Goal: Information Seeking & Learning: Find specific fact

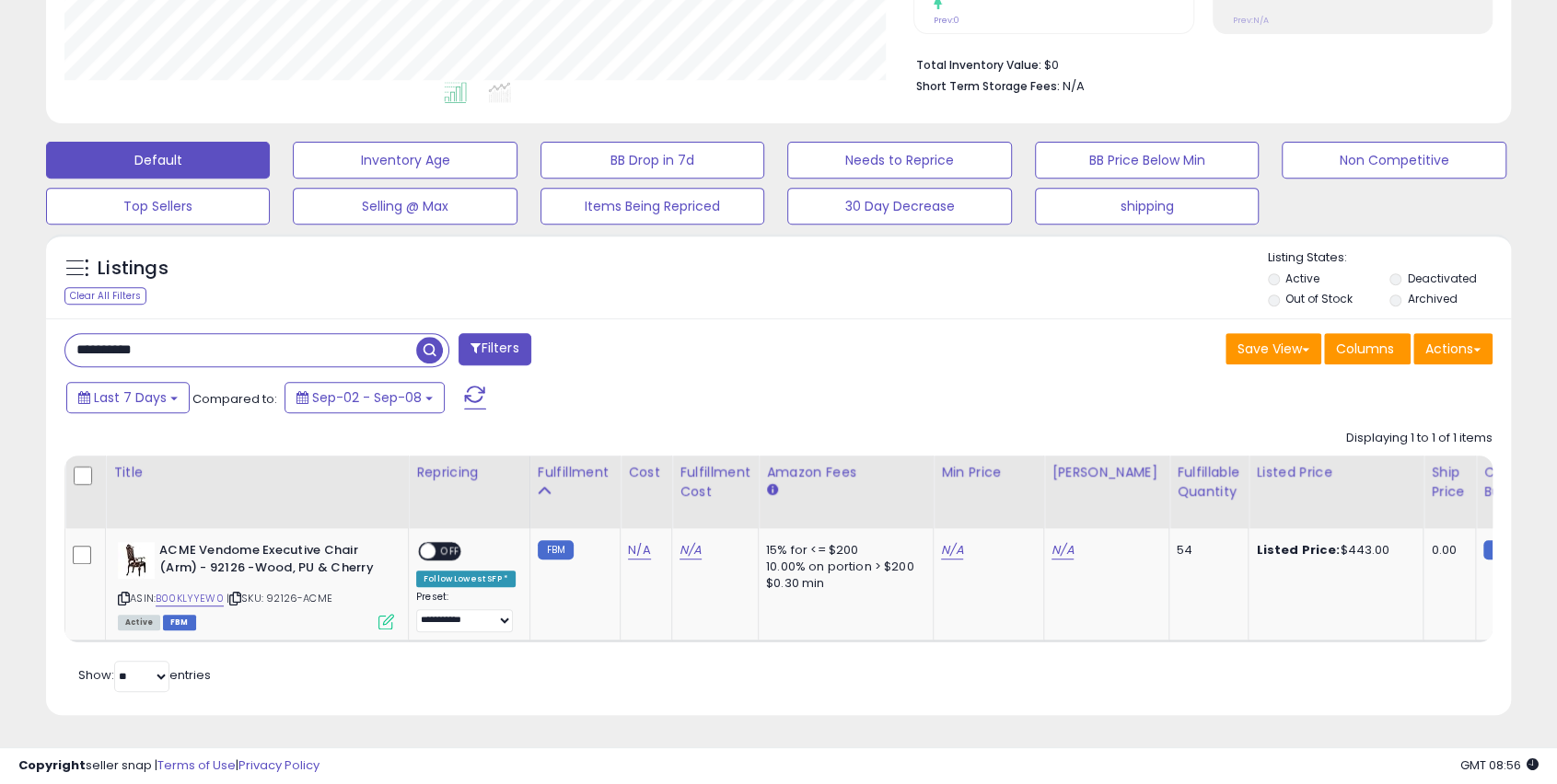
scroll to position [377, 849]
drag, startPoint x: 161, startPoint y: 341, endPoint x: -123, endPoint y: 341, distance: 284.0
paste input "text"
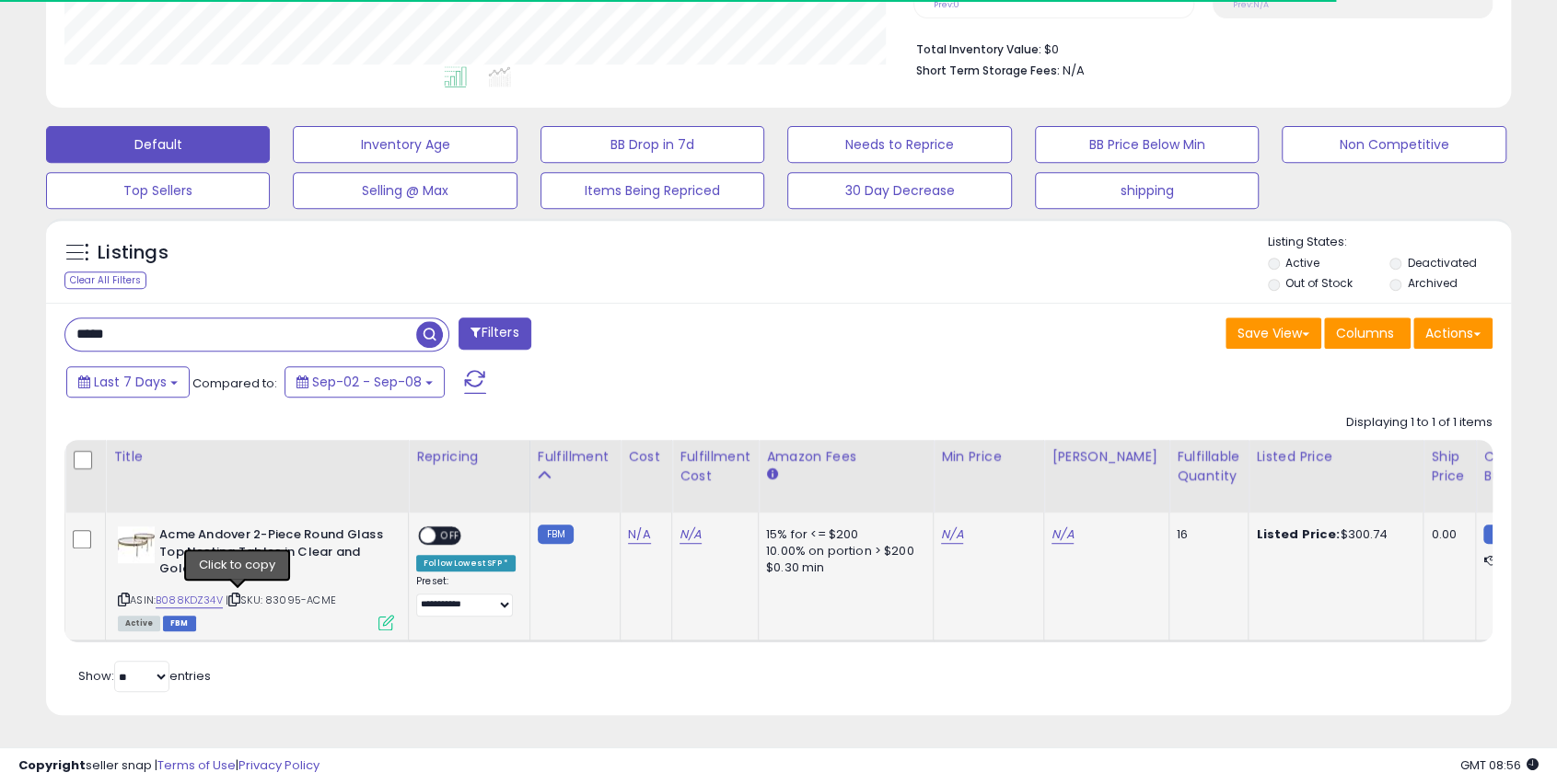
drag, startPoint x: 239, startPoint y: 586, endPoint x: 1, endPoint y: 592, distance: 238.1
click at [238, 594] on icon at bounding box center [234, 599] width 12 height 10
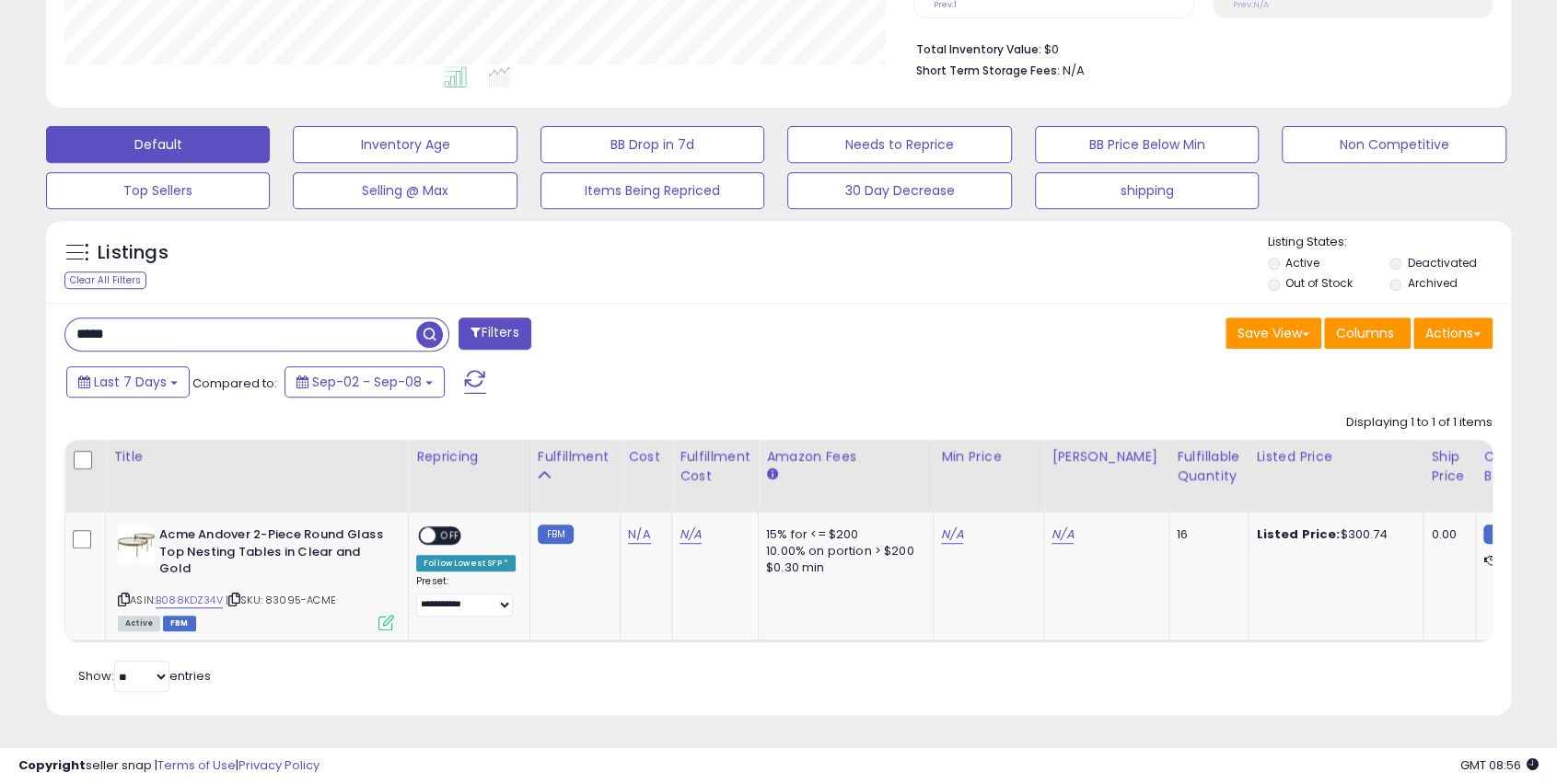
drag, startPoint x: 197, startPoint y: 301, endPoint x: -116, endPoint y: 302, distance: 313.0
drag, startPoint x: 239, startPoint y: 585, endPoint x: 45, endPoint y: 580, distance: 194.1
click at [238, 594] on icon at bounding box center [234, 599] width 12 height 10
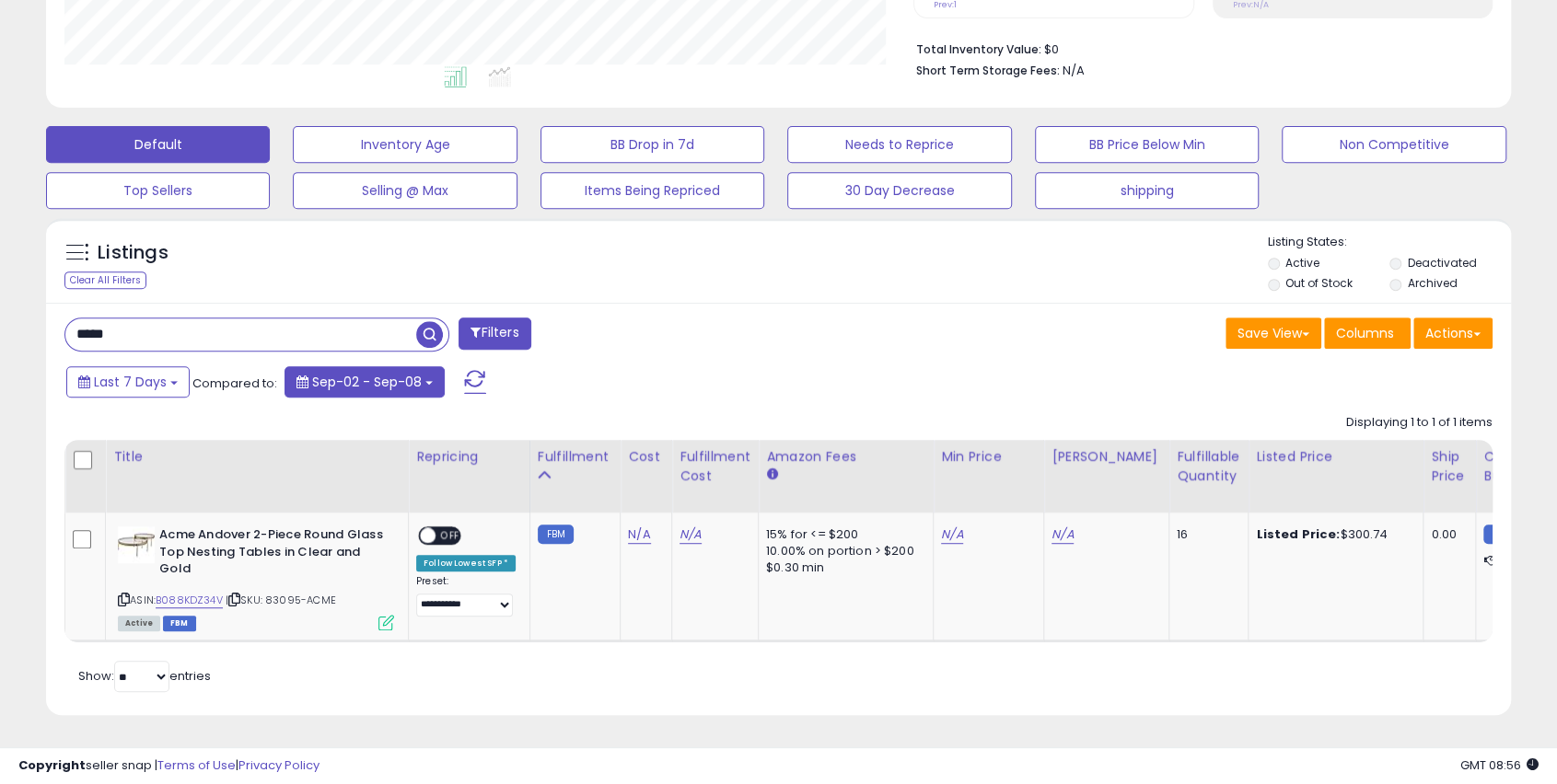
paste input "text"
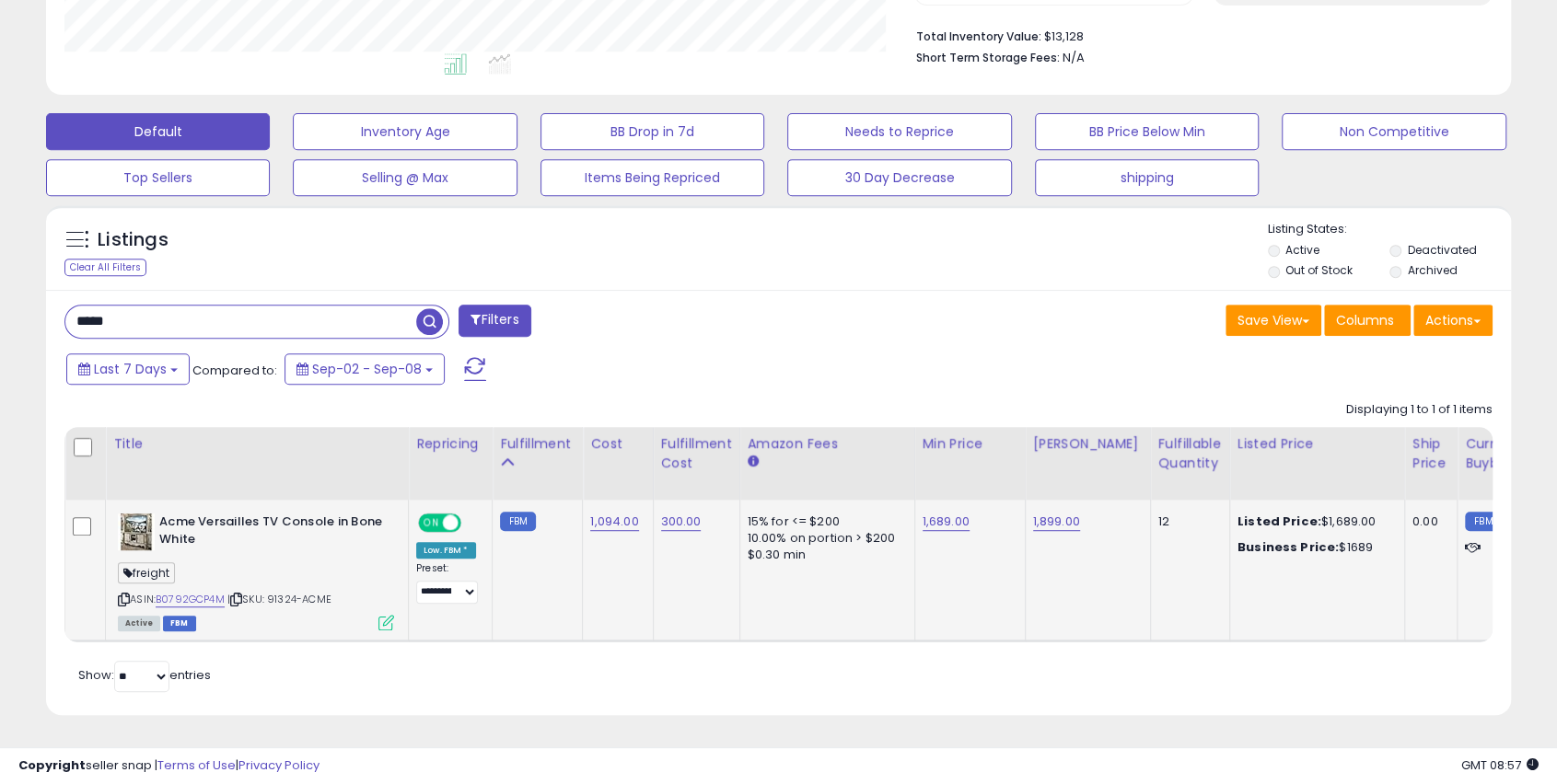
click at [238, 594] on icon at bounding box center [236, 599] width 12 height 10
drag, startPoint x: 144, startPoint y: 299, endPoint x: -46, endPoint y: 302, distance: 190.0
paste input "text"
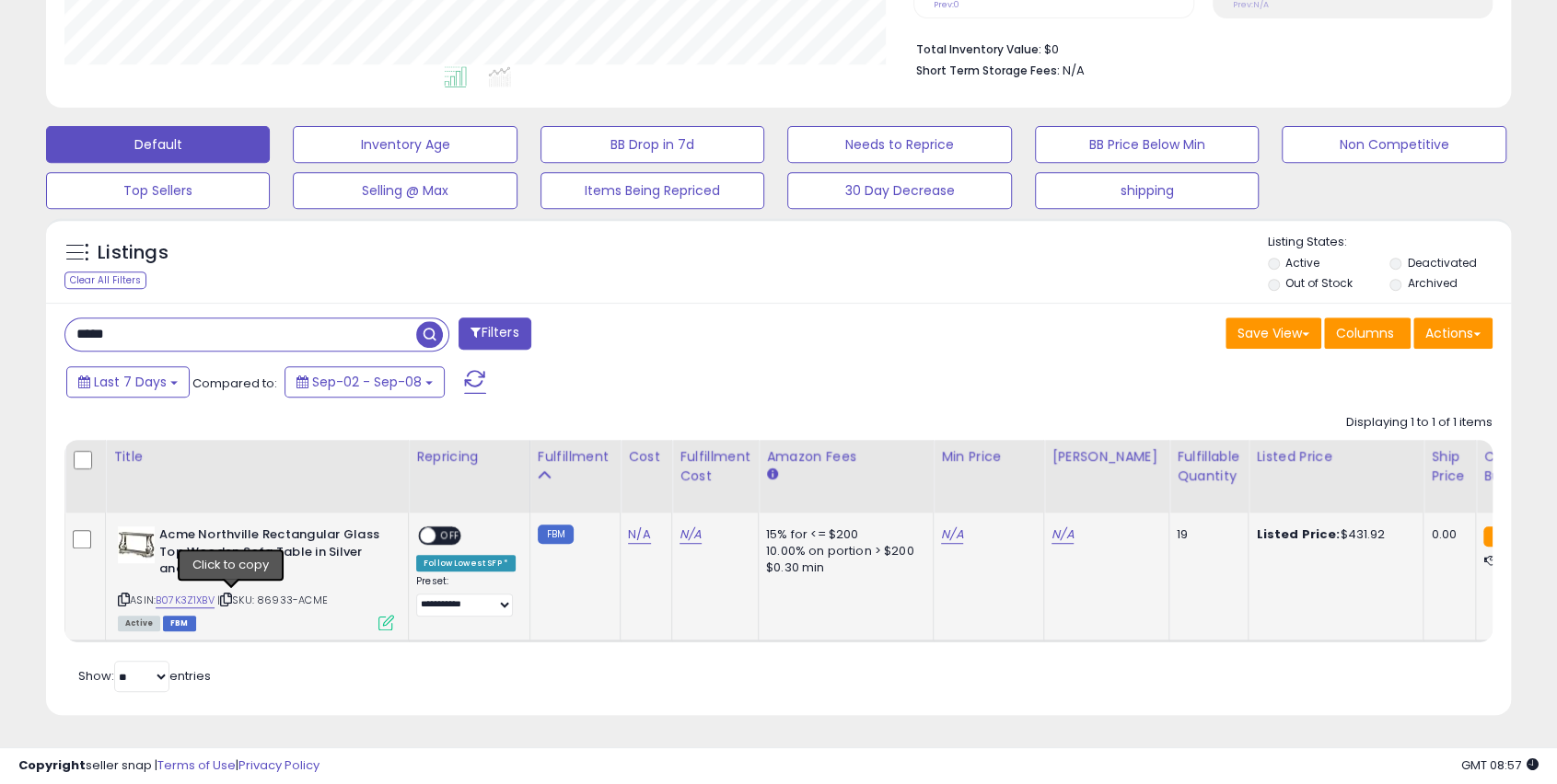
click at [232, 594] on icon at bounding box center [226, 599] width 12 height 10
drag, startPoint x: 170, startPoint y: 320, endPoint x: 46, endPoint y: 338, distance: 125.3
paste input "**"
click at [232, 594] on icon at bounding box center [230, 599] width 12 height 10
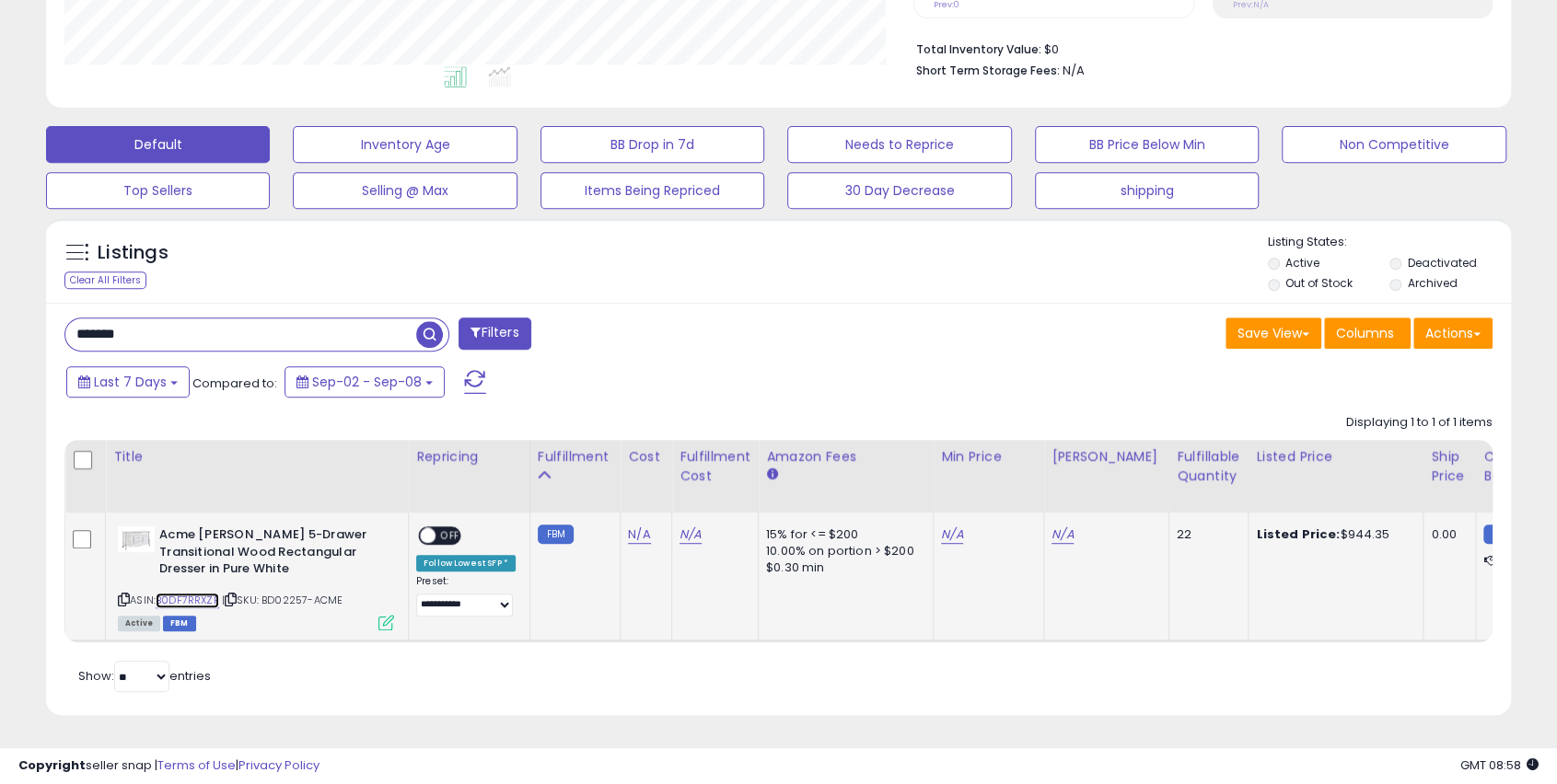
click at [176, 593] on link "B0DF7RRXZP" at bounding box center [187, 600] width 64 height 16
drag, startPoint x: 81, startPoint y: 334, endPoint x: -118, endPoint y: 341, distance: 199.1
paste input "text"
click at [124, 594] on icon at bounding box center [123, 599] width 12 height 10
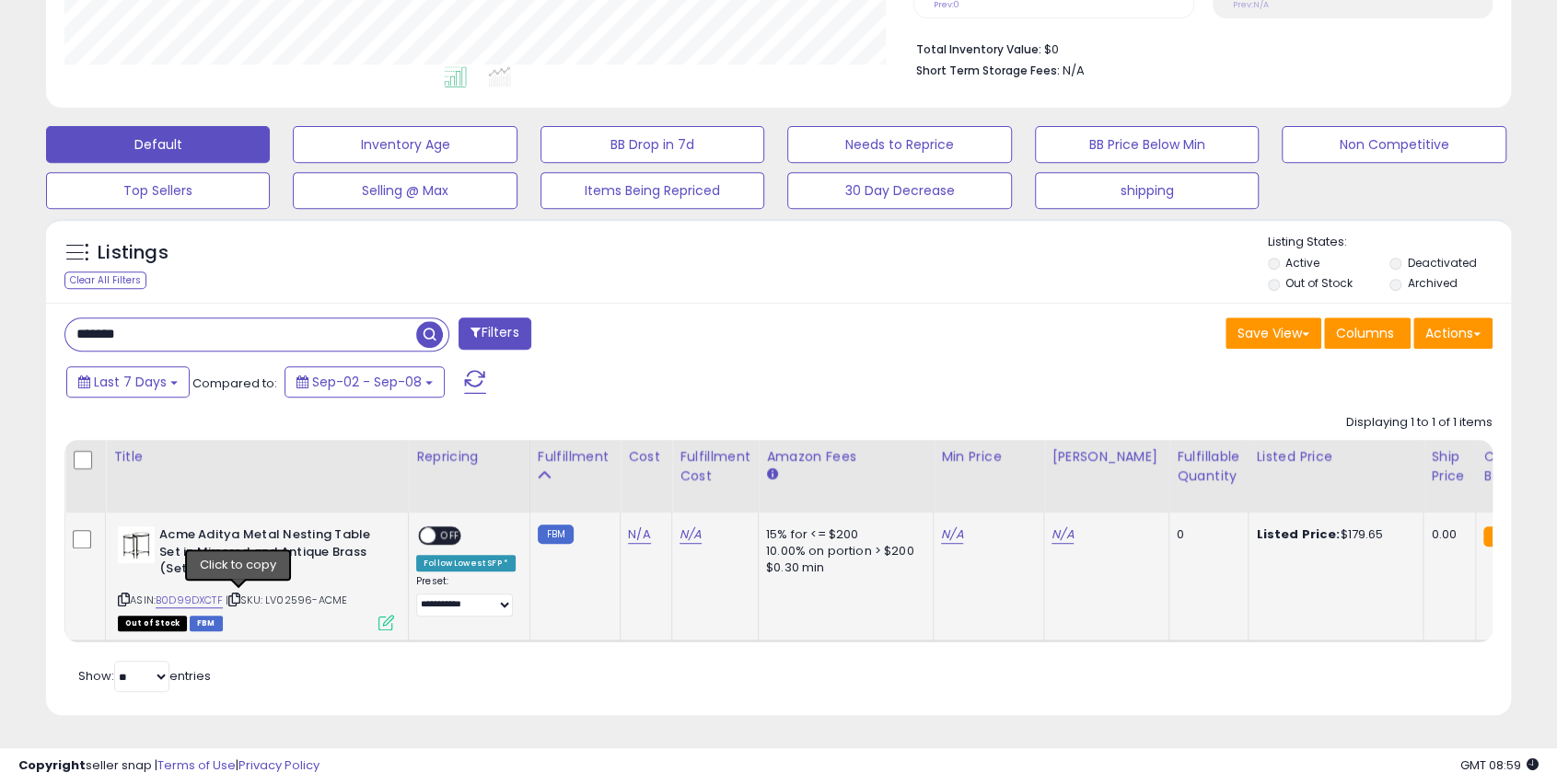
click at [235, 594] on icon at bounding box center [234, 599] width 12 height 10
click at [240, 594] on icon at bounding box center [234, 599] width 12 height 10
click at [239, 594] on icon at bounding box center [234, 599] width 12 height 10
drag, startPoint x: 68, startPoint y: 314, endPoint x: -64, endPoint y: 314, distance: 132.0
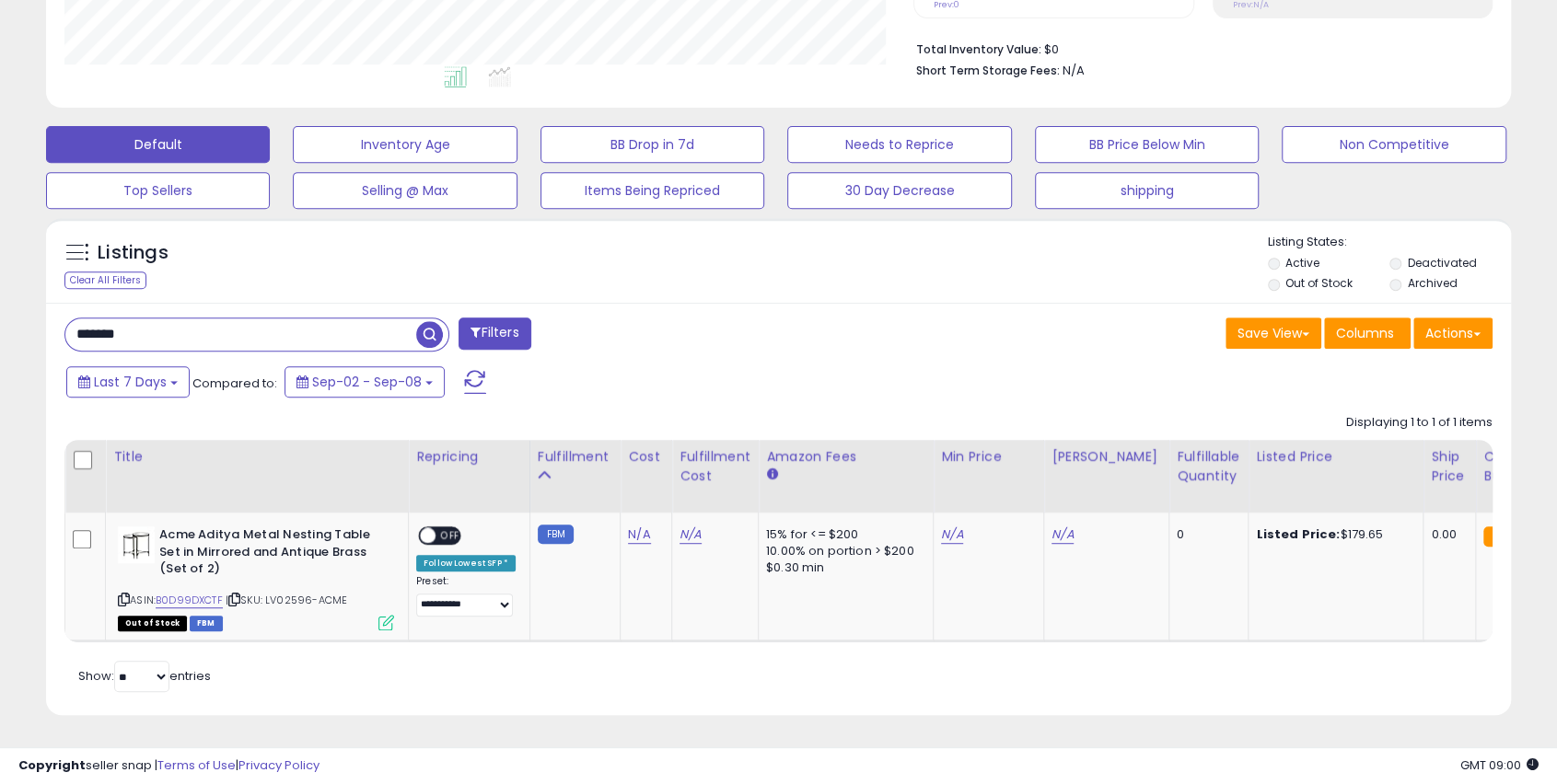
paste input "text"
click at [156, 326] on input "*******" at bounding box center [241, 335] width 351 height 32
click at [240, 594] on icon at bounding box center [234, 599] width 12 height 10
click at [434, 321] on span "button" at bounding box center [430, 335] width 27 height 27
click at [233, 594] on icon at bounding box center [230, 599] width 12 height 10
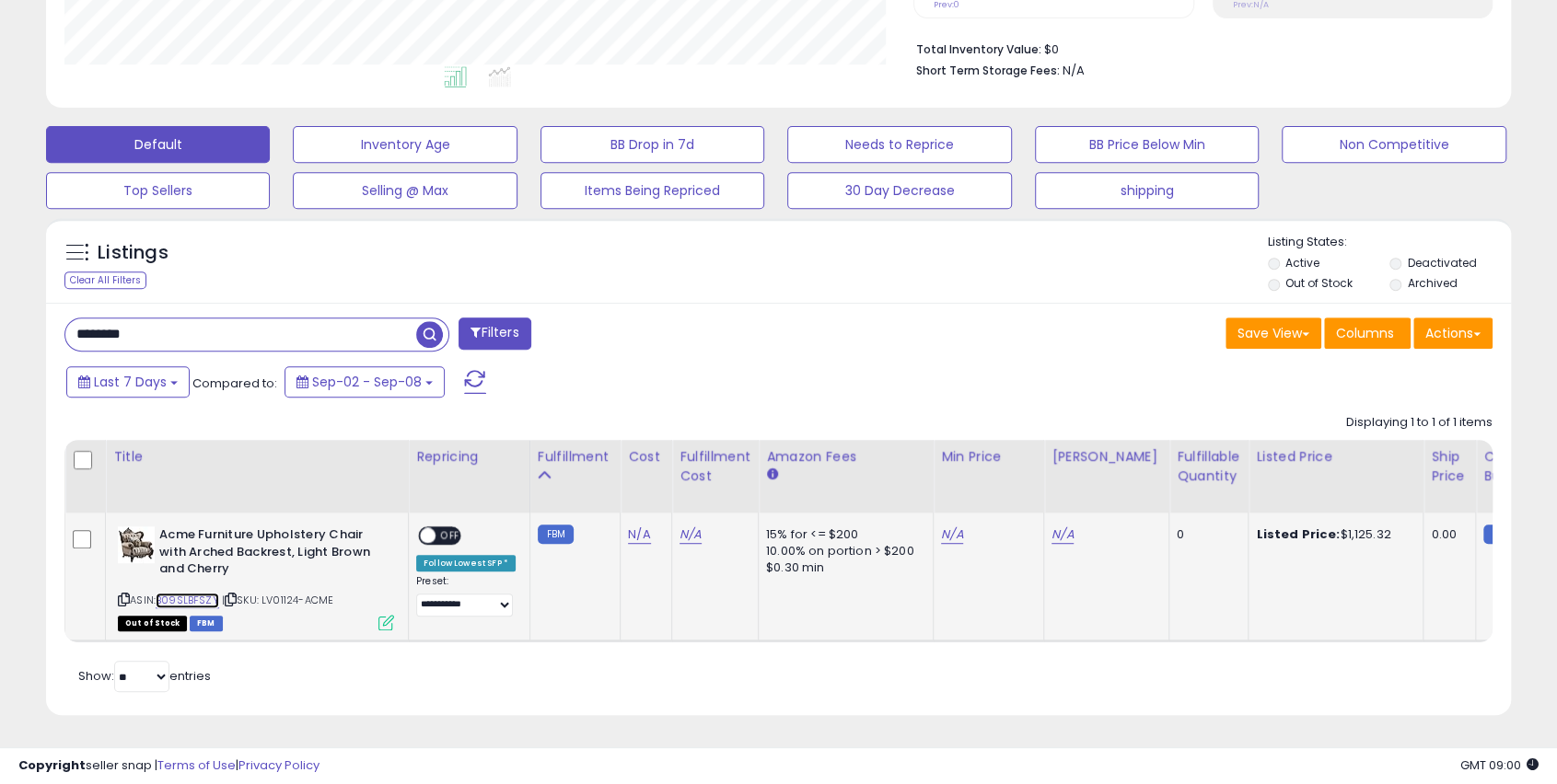
click at [180, 593] on link "B09SLBFSZY" at bounding box center [187, 600] width 64 height 16
drag, startPoint x: 210, startPoint y: 309, endPoint x: -59, endPoint y: 319, distance: 269.2
paste input "text"
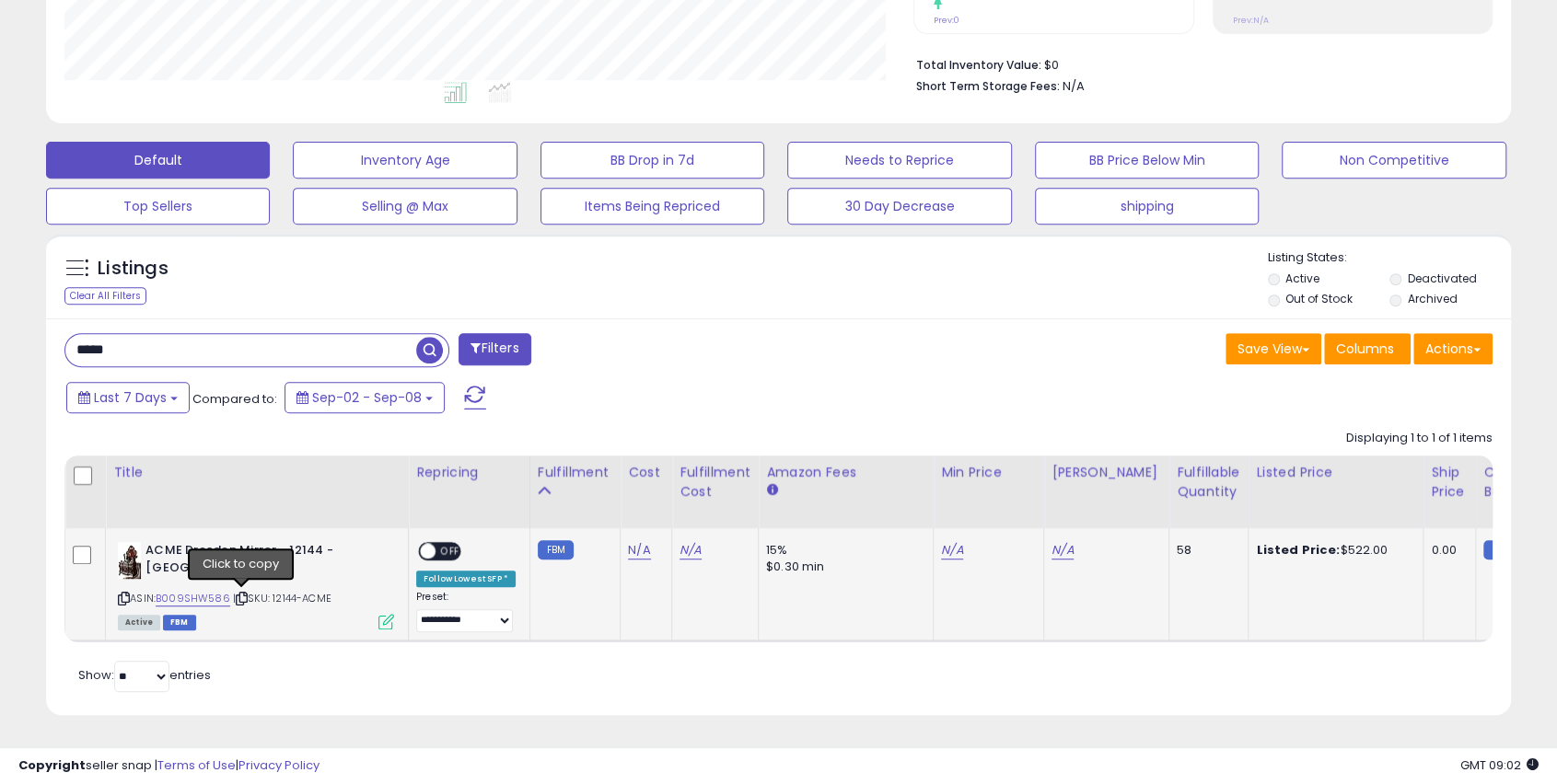
click at [241, 593] on icon at bounding box center [242, 598] width 12 height 10
click at [174, 591] on link "B009SHW586" at bounding box center [192, 598] width 75 height 16
drag, startPoint x: -24, startPoint y: 337, endPoint x: -155, endPoint y: 337, distance: 131.0
paste input "text"
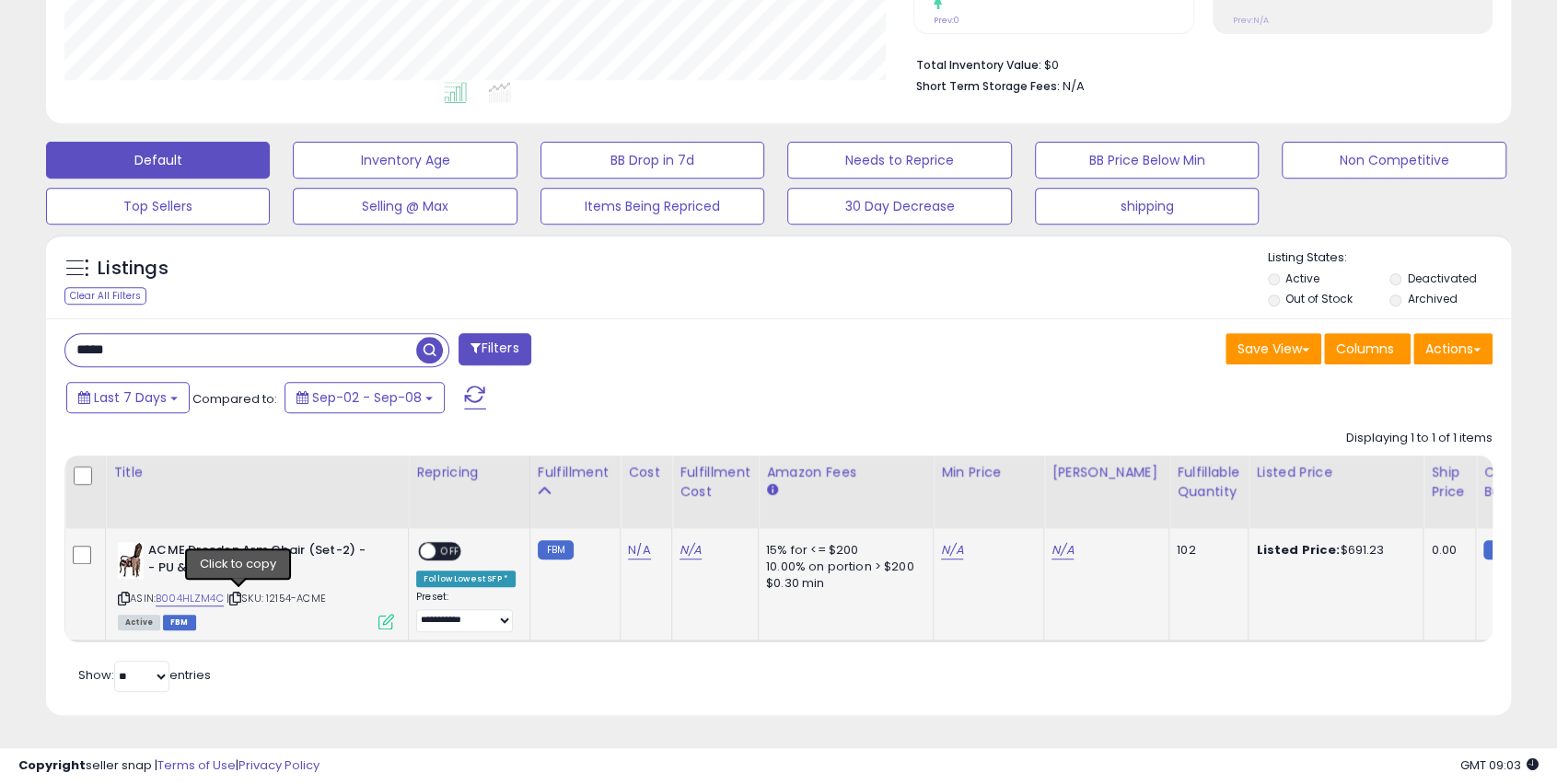
click at [240, 593] on icon at bounding box center [235, 598] width 12 height 10
click at [193, 591] on link "B004HLZM4C" at bounding box center [190, 598] width 68 height 16
drag, startPoint x: 172, startPoint y: 342, endPoint x: -229, endPoint y: 341, distance: 401.0
paste input "text"
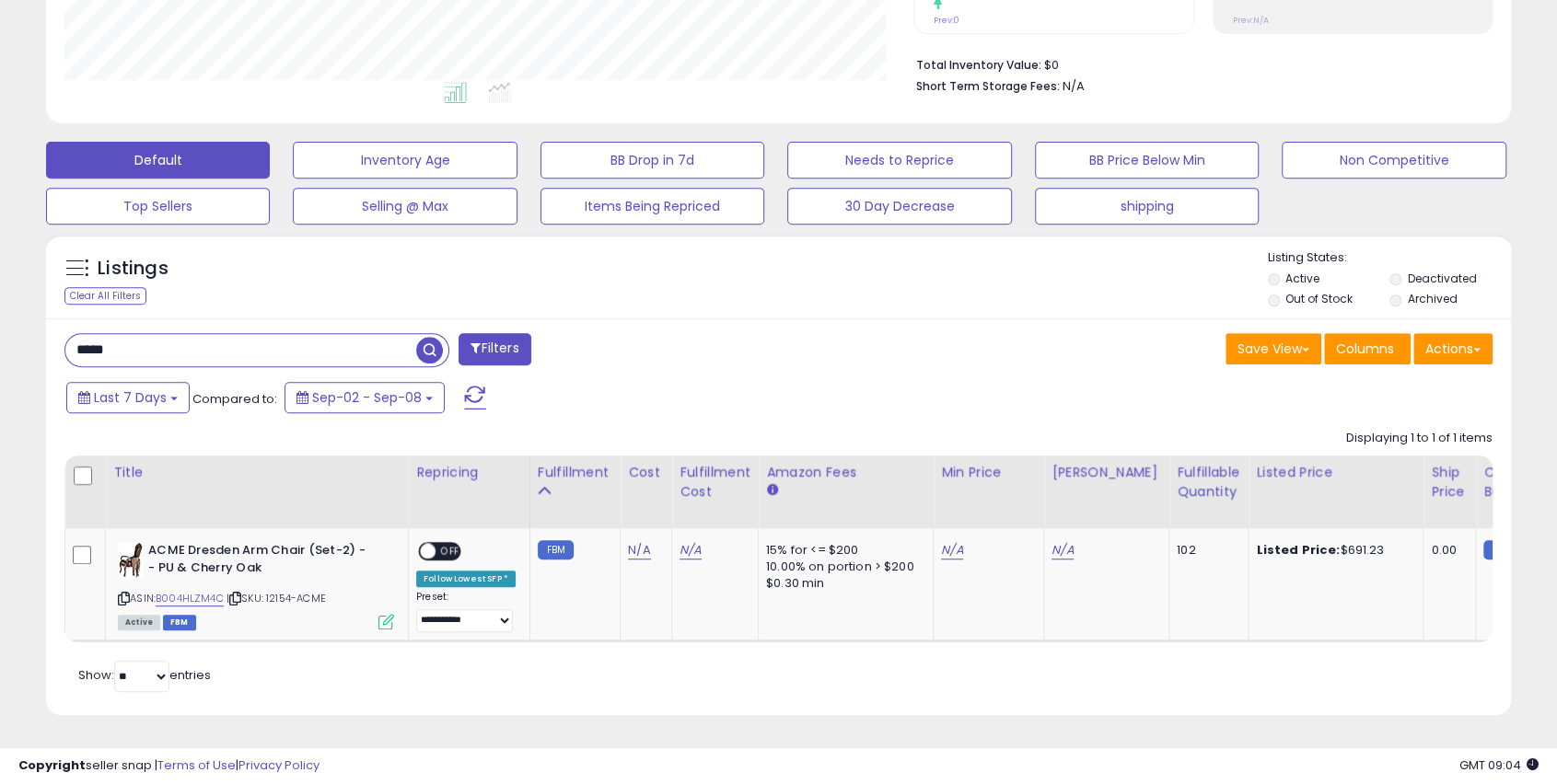
type input "*****"
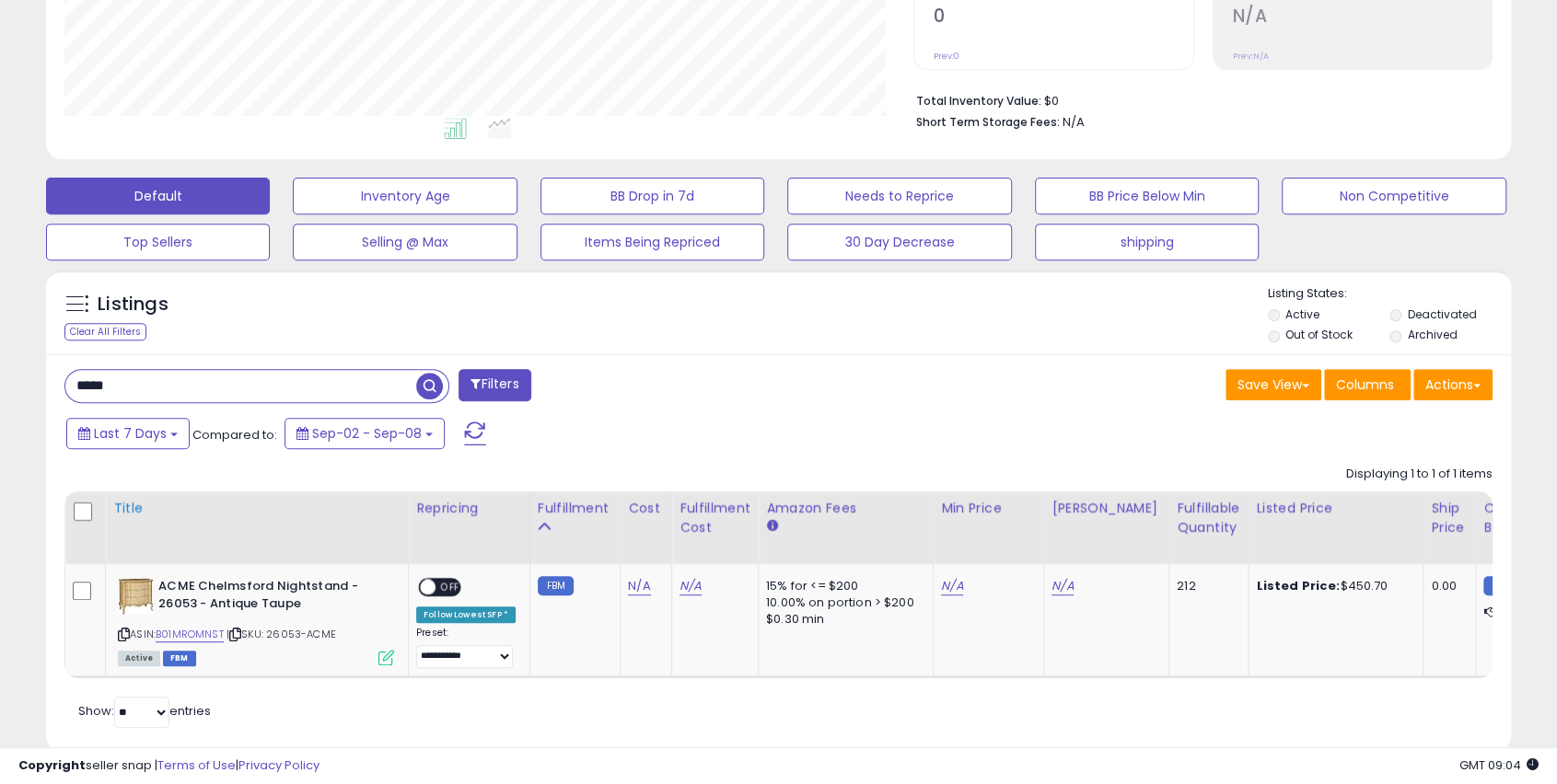
scroll to position [451, 0]
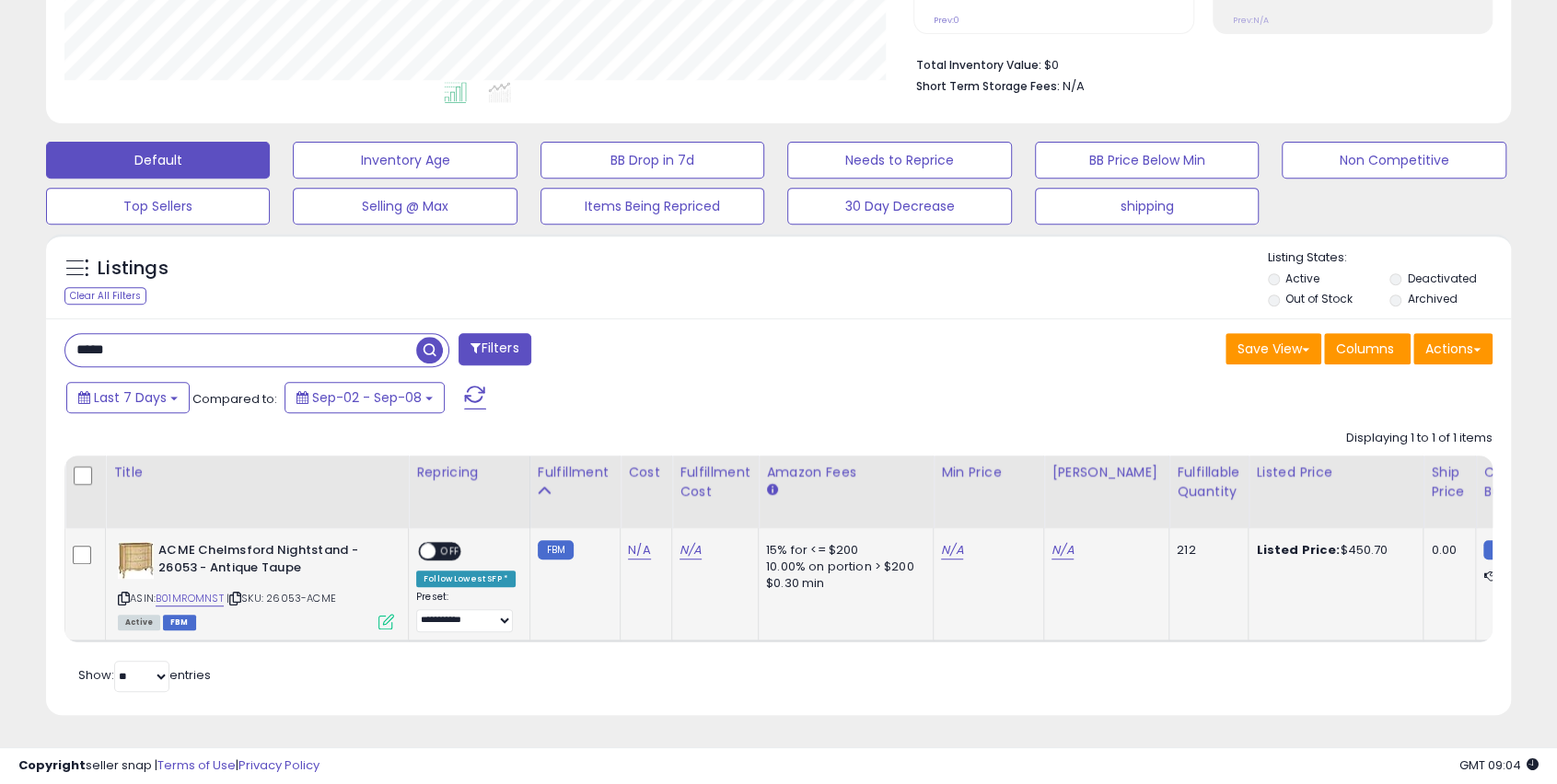
click at [239, 593] on icon at bounding box center [235, 598] width 12 height 10
